Goal: Complete application form

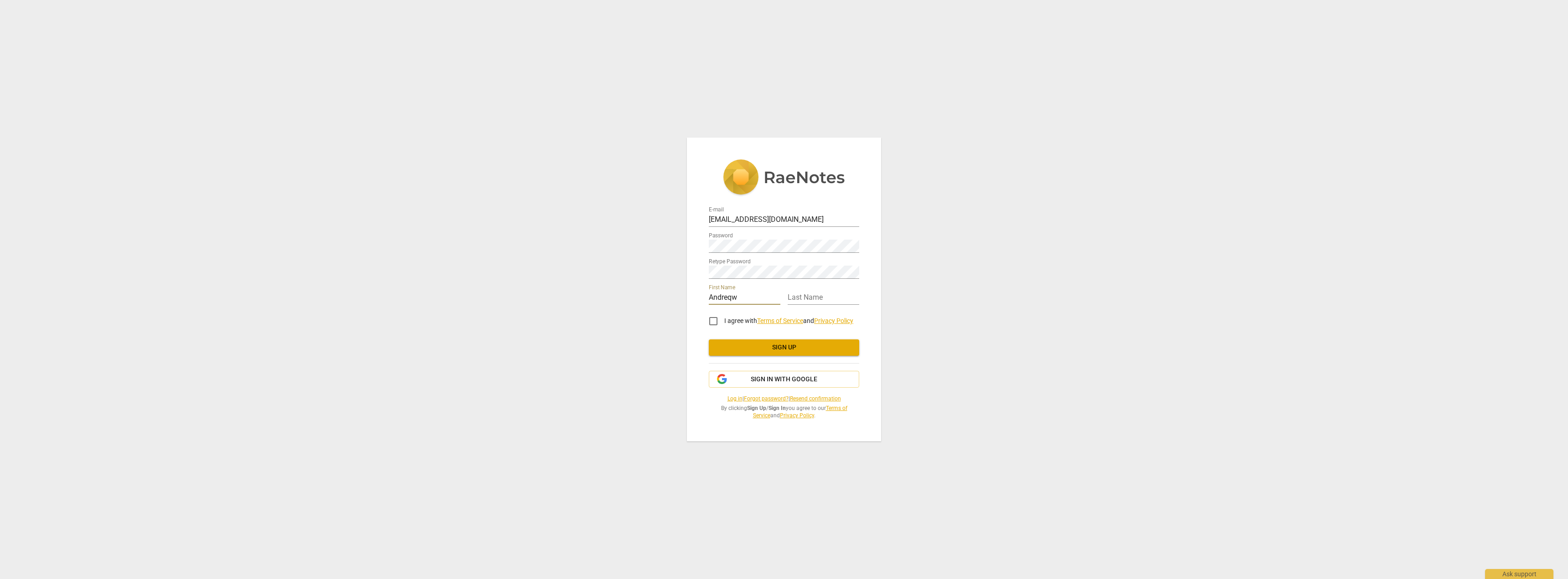
type input "Andreqw"
type input "[PERSON_NAME]"
click at [713, 315] on input "I agree with Terms of Service and Privacy Policy" at bounding box center [713, 321] width 22 height 22
checkbox input "true"
click at [803, 384] on span "Sign in with Google" at bounding box center [784, 379] width 66 height 9
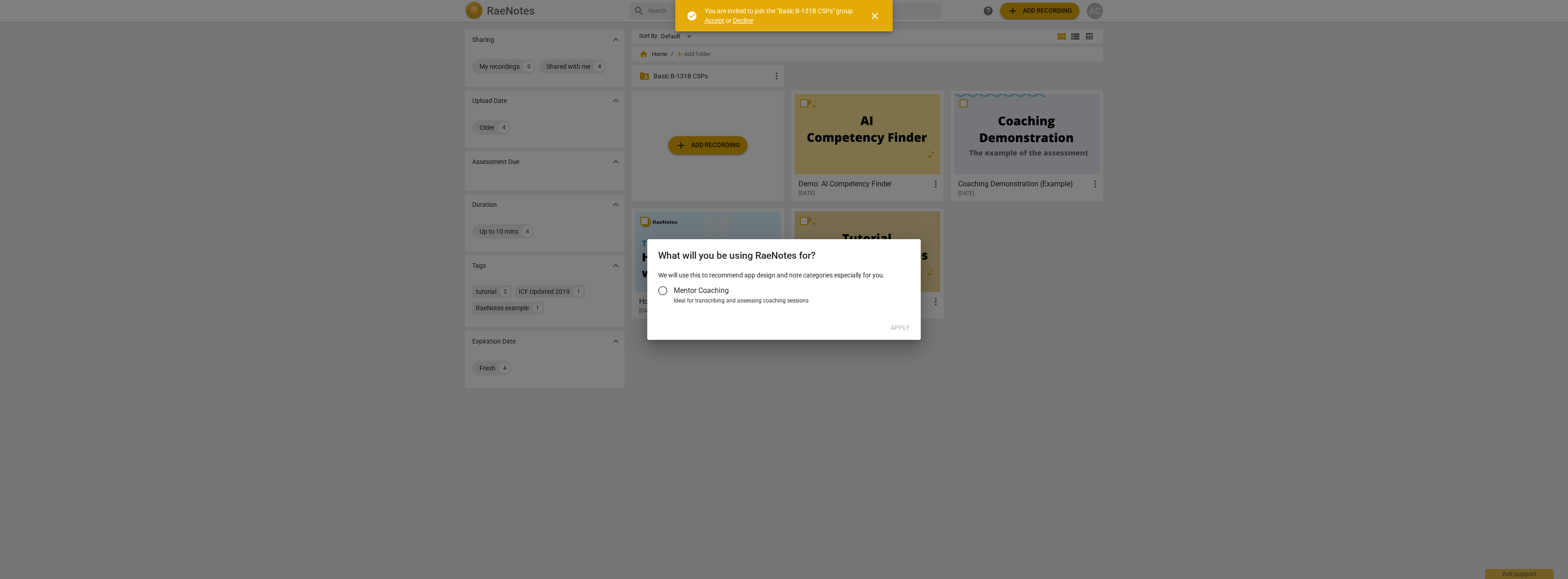
click at [665, 292] on input "Mentor Coaching" at bounding box center [663, 291] width 22 height 22
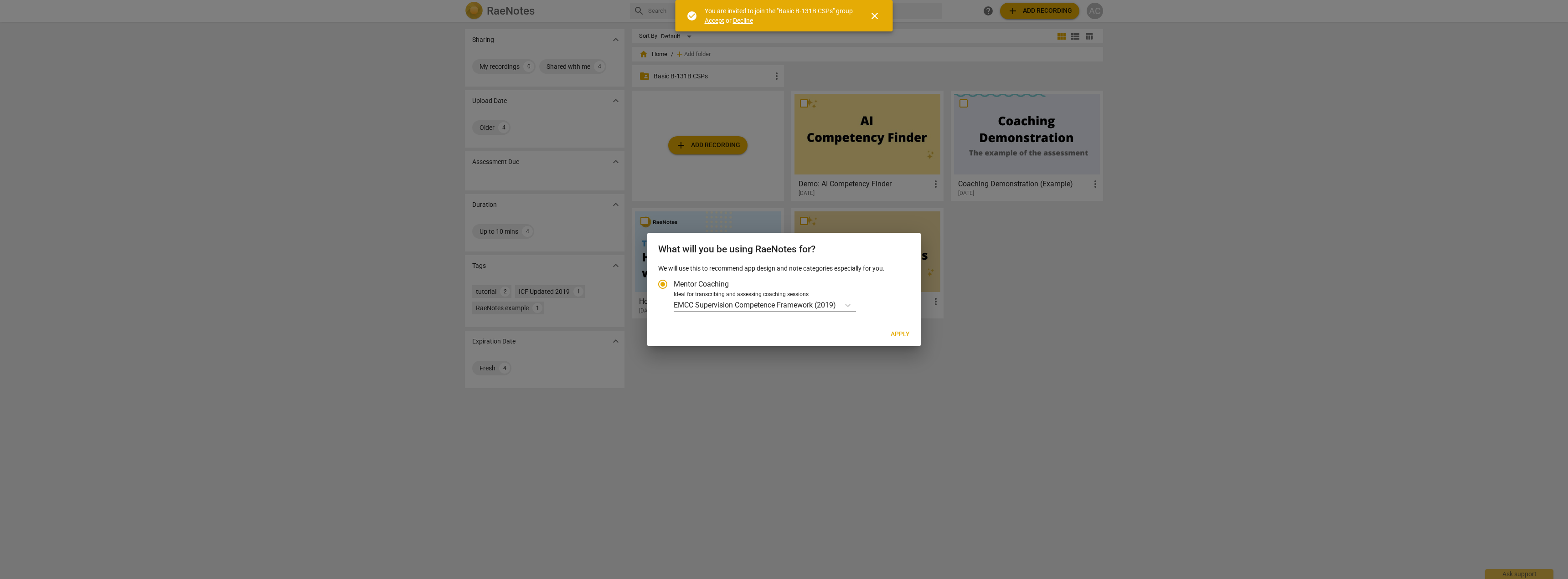
click at [901, 333] on span "Apply" at bounding box center [900, 334] width 19 height 9
radio input "false"
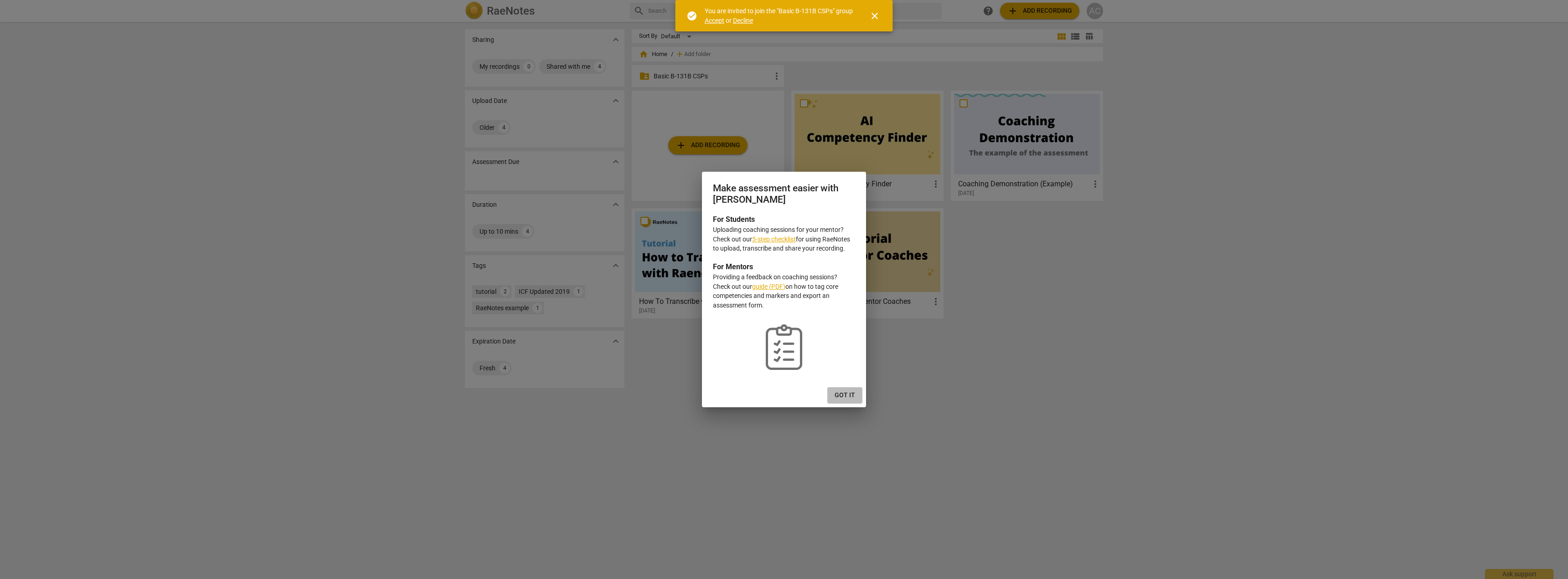
click at [851, 399] on span "Got it" at bounding box center [845, 395] width 20 height 9
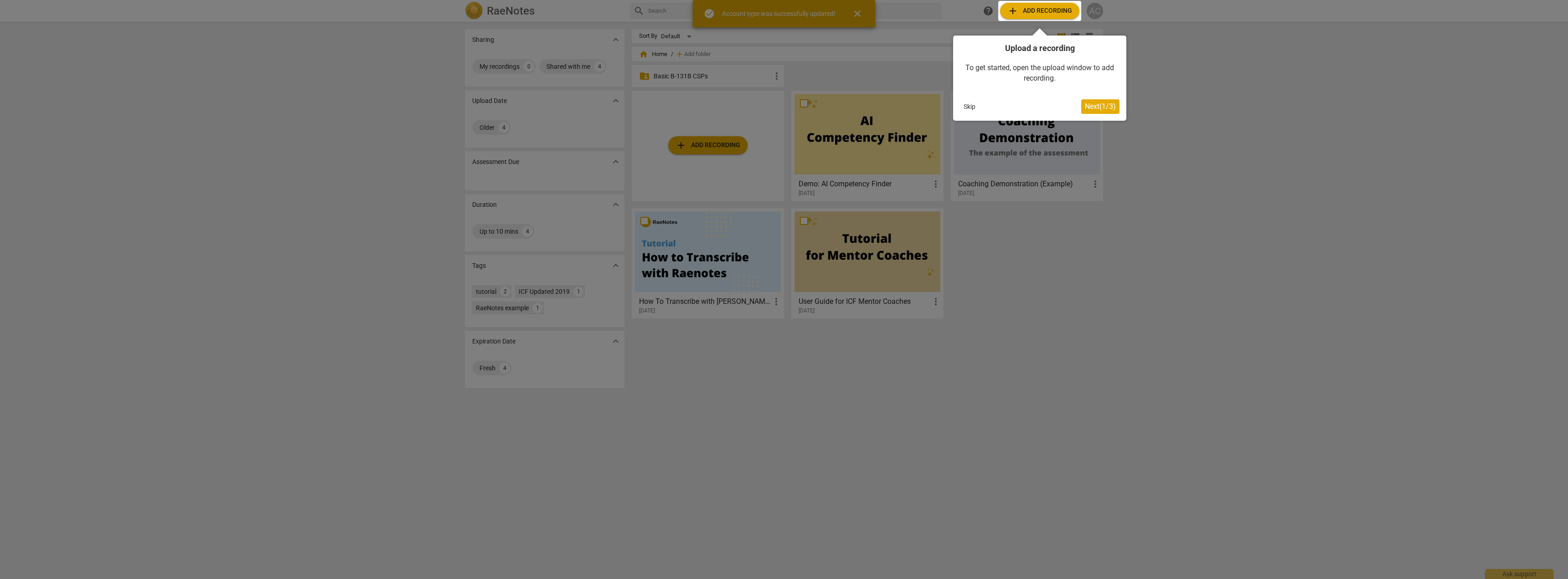
click at [973, 108] on button "Skip" at bounding box center [970, 107] width 19 height 14
